Goal: Use online tool/utility: Utilize a website feature to perform a specific function

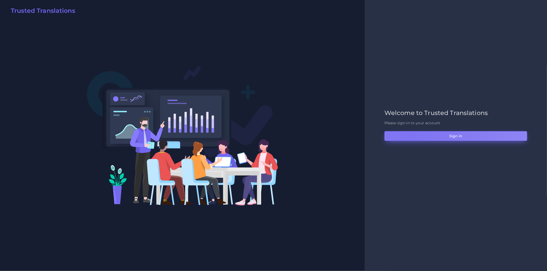
click at [410, 136] on button "Sign in" at bounding box center [455, 136] width 143 height 10
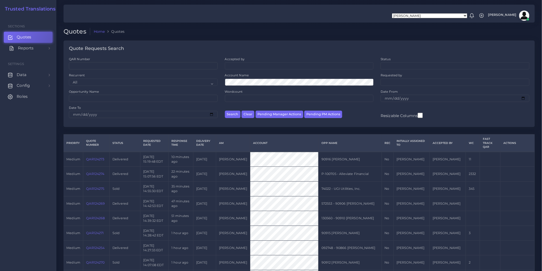
click at [42, 49] on link "Reports" at bounding box center [28, 48] width 49 height 11
click at [38, 82] on span "Keywords excel processor" at bounding box center [33, 83] width 33 height 6
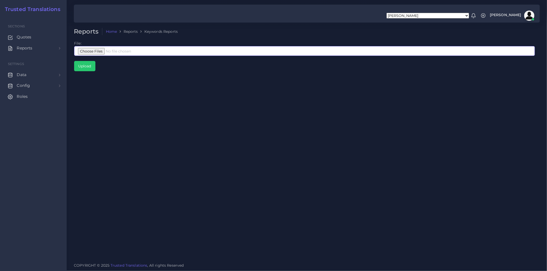
click at [133, 50] on input "file" at bounding box center [304, 51] width 461 height 10
type input "C:\fakepath\Google Interpreters Largo.xlsx"
click at [83, 68] on input "Upload" at bounding box center [84, 66] width 21 height 10
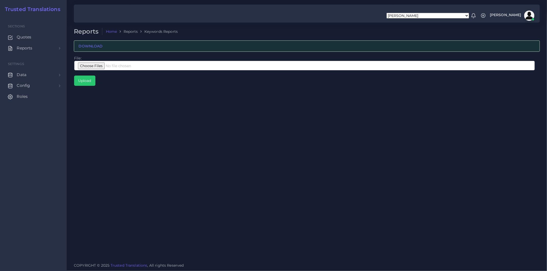
click at [223, 188] on div "Reports Home Reports Keywords Reports DOWNLOAD File: Upload" at bounding box center [307, 129] width 480 height 259
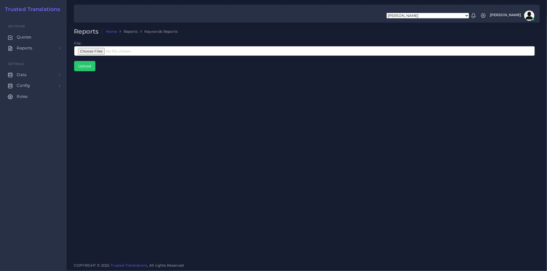
click at [261, 158] on div "Reports Home Reports Keywords Reports File: Upload" at bounding box center [307, 129] width 480 height 259
click at [209, 157] on div "Reports Home Reports Keywords Reports File: Upload" at bounding box center [307, 129] width 480 height 259
click at [240, 107] on div "Reports Home Reports Keywords Reports File: Upload" at bounding box center [307, 129] width 480 height 259
click at [281, 17] on div "Aldana Resuche Alejandro Zuluaga Ana Romero Ana Whitby PM Anabella Garcia Anais…" at bounding box center [307, 14] width 466 height 18
click at [321, 128] on div "Reports Home Reports Keywords Reports File: Upload" at bounding box center [307, 129] width 480 height 259
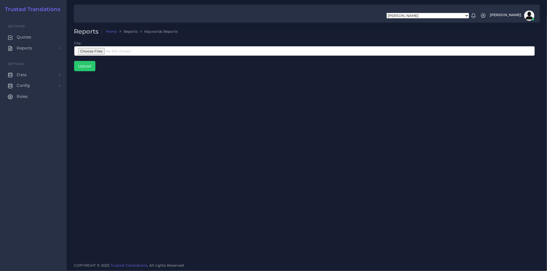
drag, startPoint x: 355, startPoint y: 137, endPoint x: 352, endPoint y: 137, distance: 3.4
drag, startPoint x: 352, startPoint y: 137, endPoint x: 247, endPoint y: 124, distance: 106.1
click at [247, 124] on div "Reports Home Reports Keywords Reports File: Upload" at bounding box center [307, 129] width 480 height 259
click at [326, 135] on div "Reports Home Reports Keywords Reports File: Upload" at bounding box center [307, 129] width 480 height 259
click at [290, 31] on ol "Home Reports Keywords Reports" at bounding box center [261, 31] width 319 height 7
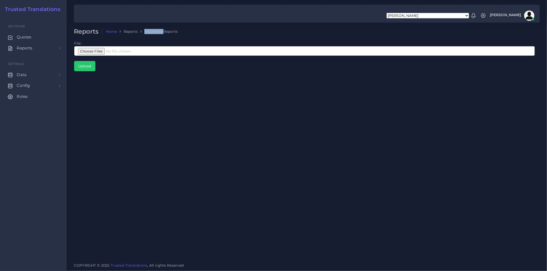
click at [290, 31] on ol "Home Reports Keywords Reports" at bounding box center [261, 31] width 319 height 7
click at [251, 31] on ol "Home Reports Keywords Reports" at bounding box center [261, 31] width 319 height 7
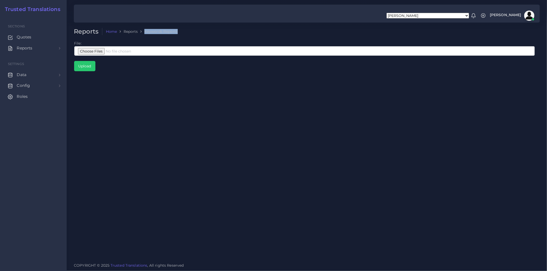
click at [261, 31] on ol "Home Reports Keywords Reports" at bounding box center [261, 31] width 319 height 7
click at [133, 30] on li "Reports" at bounding box center [127, 31] width 21 height 5
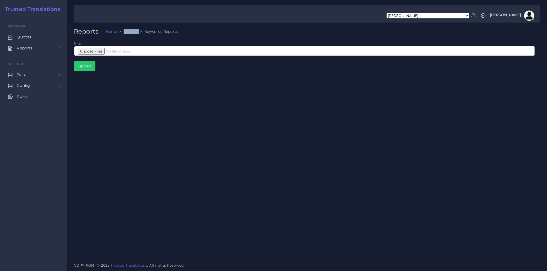
click at [133, 30] on li "Reports" at bounding box center [127, 31] width 21 height 5
click at [213, 28] on ol "Home Reports Keywords Reports" at bounding box center [261, 31] width 319 height 7
click at [168, 28] on ol "Home Reports Keywords Reports" at bounding box center [261, 31] width 319 height 7
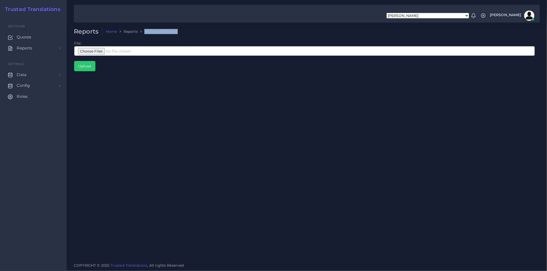
click at [217, 30] on ol "Home Reports Keywords Reports" at bounding box center [261, 31] width 319 height 7
click at [208, 30] on ol "Home Reports Keywords Reports" at bounding box center [261, 31] width 319 height 7
click at [290, 141] on div "Reports Home Reports Keywords Reports File: Upload" at bounding box center [307, 129] width 480 height 259
click at [176, 29] on li "Keywords Reports" at bounding box center [158, 31] width 40 height 5
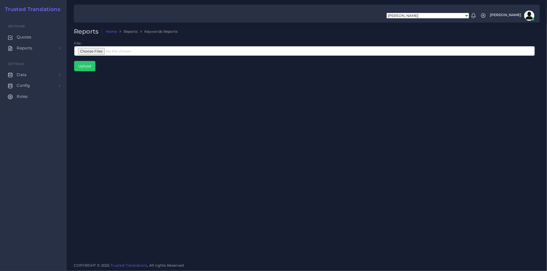
click at [221, 27] on div "Reports Home Reports Keywords Reports File: Upload" at bounding box center [307, 129] width 480 height 259
click at [225, 29] on ol "Home Reports Keywords Reports" at bounding box center [261, 31] width 319 height 7
click at [221, 32] on ol "Home Reports Keywords Reports" at bounding box center [261, 31] width 319 height 7
click at [200, 34] on ol "Home Reports Keywords Reports" at bounding box center [261, 31] width 319 height 7
click at [129, 50] on input "file" at bounding box center [304, 51] width 461 height 10
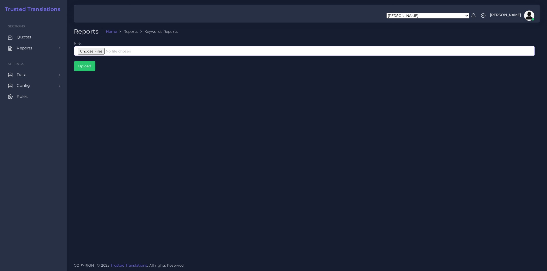
type input "C:\fakepath\Google Interpreters Largo.xlsx"
click at [311, 118] on div "Reports Home Reports Keywords Reports File: Upload" at bounding box center [307, 129] width 480 height 259
click at [194, 111] on div "Reports Home Reports Keywords Reports File: Upload" at bounding box center [307, 129] width 480 height 259
click at [145, 75] on div "File: Upload" at bounding box center [306, 58] width 473 height 36
click at [130, 66] on td "File: Upload" at bounding box center [304, 55] width 461 height 31
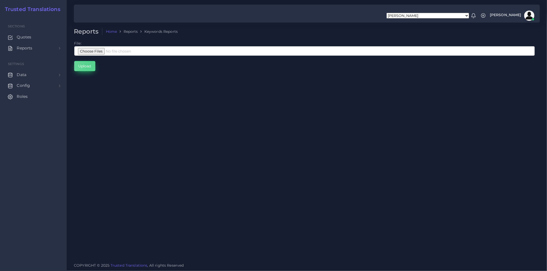
click at [90, 65] on input "Upload" at bounding box center [84, 66] width 21 height 10
